Goal: Information Seeking & Learning: Find specific fact

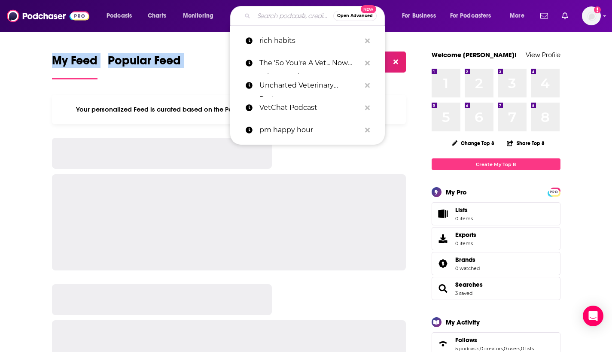
click at [275, 17] on input "Search podcasts, credits, & more..." at bounding box center [293, 16] width 79 height 14
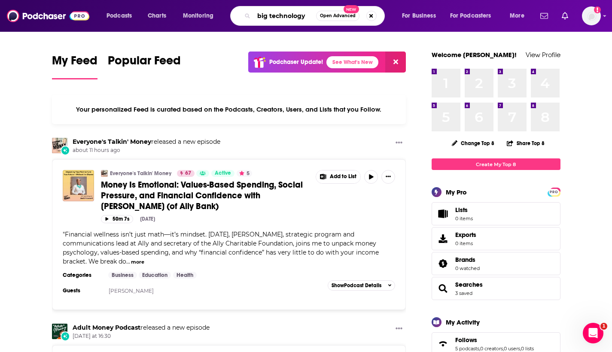
type input "big technology"
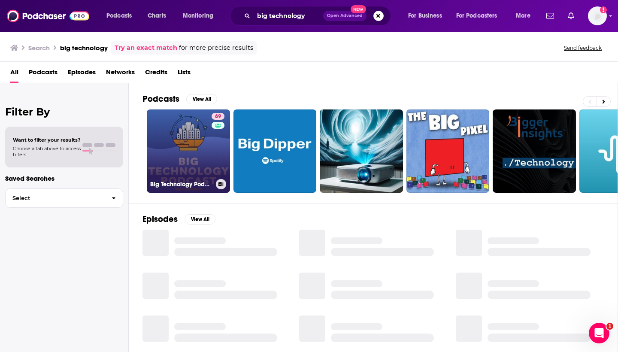
click at [195, 153] on link "69 Big Technology Podcast" at bounding box center [188, 150] width 83 height 83
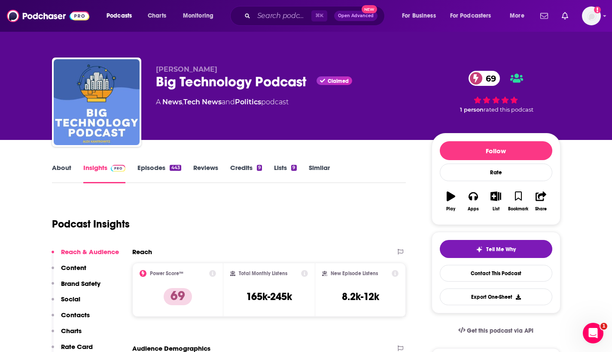
scroll to position [62, 0]
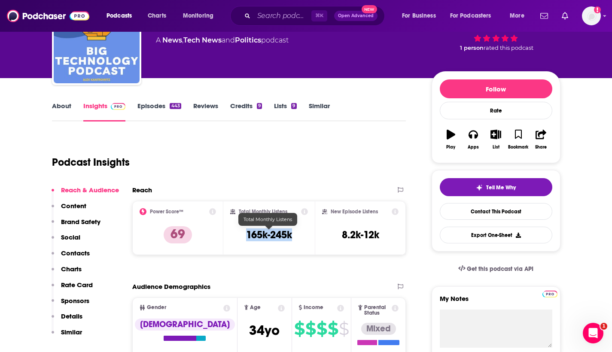
drag, startPoint x: 237, startPoint y: 234, endPoint x: 294, endPoint y: 234, distance: 56.2
click at [294, 234] on div "Total Monthly Listens 165k-245k" at bounding box center [269, 227] width 78 height 39
copy h3 "165k-245k"
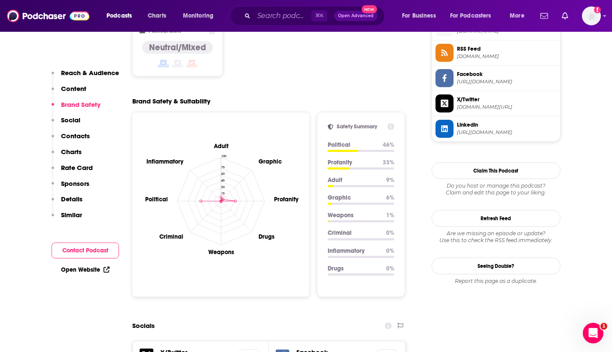
scroll to position [828, 0]
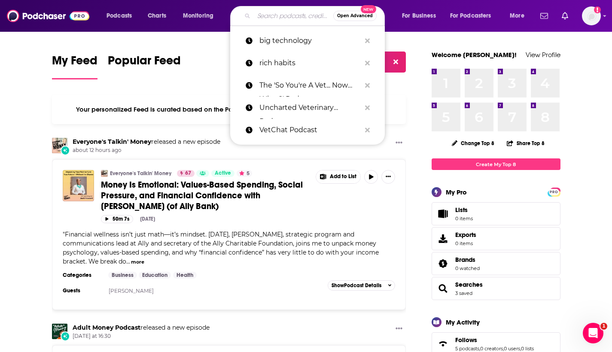
click at [289, 14] on input "Search podcasts, credits, & more..." at bounding box center [293, 16] width 79 height 14
paste input "Invest Like the Best"
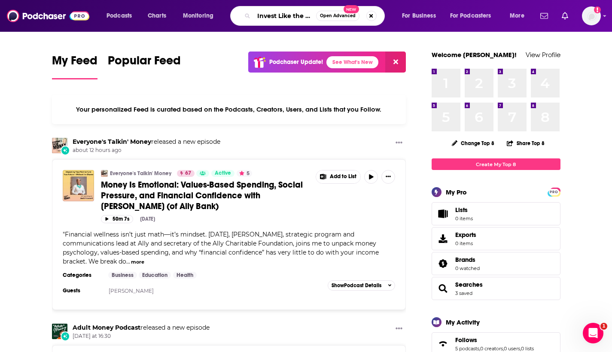
type input "Invest Like the Best"
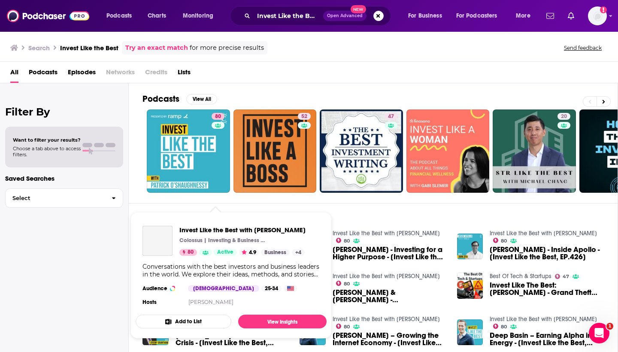
click at [204, 230] on span "Invest Like the Best with [PERSON_NAME]" at bounding box center [242, 230] width 126 height 8
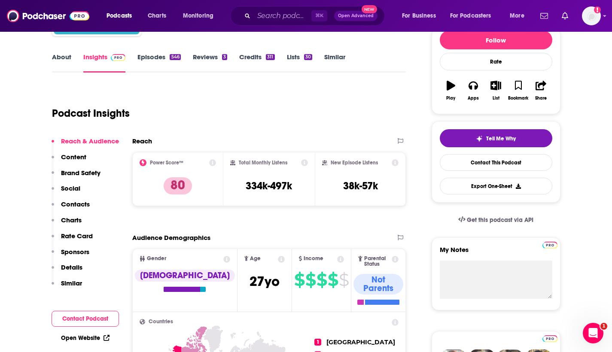
scroll to position [199, 0]
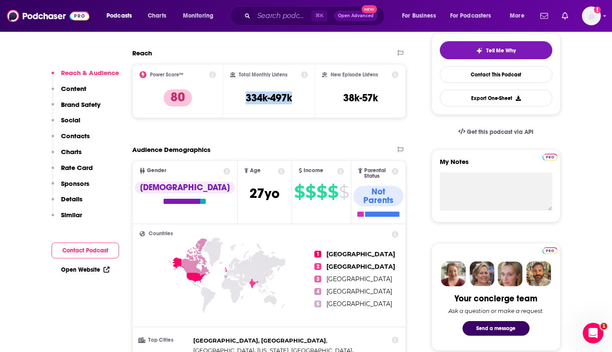
drag, startPoint x: 241, startPoint y: 97, endPoint x: 299, endPoint y: 97, distance: 58.4
click at [299, 97] on div "Total Monthly Listens 334k-497k" at bounding box center [269, 90] width 78 height 39
copy h3 "334k-497k"
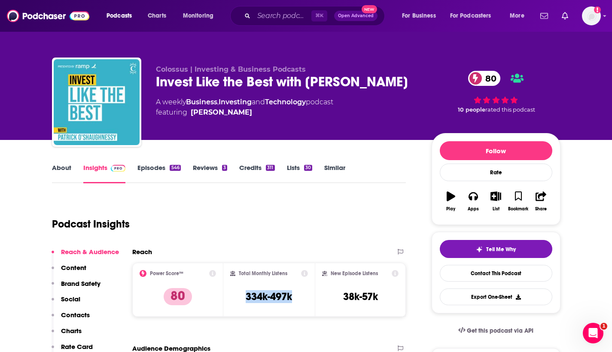
scroll to position [0, 0]
